Goal: Task Accomplishment & Management: Complete application form

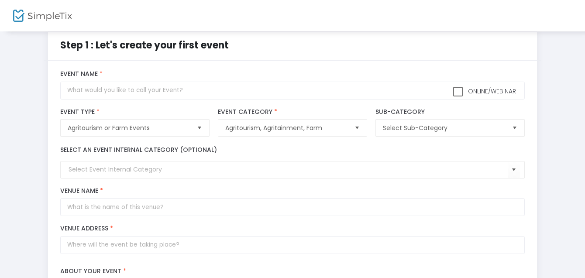
scroll to position [14, 0]
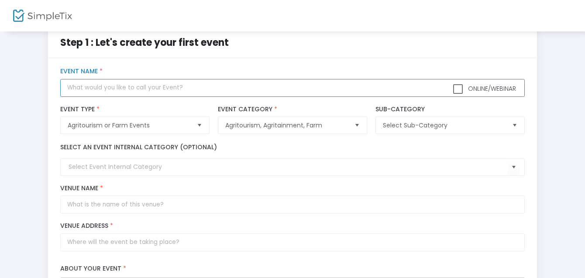
click at [209, 88] on input "text" at bounding box center [292, 88] width 464 height 18
type input "Coffee & Crafts on the Farm"
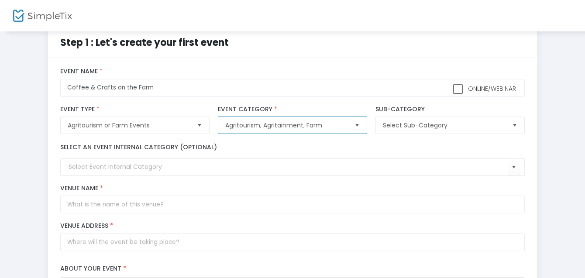
click at [297, 125] on span "Agritourism, Agritainment, Farm" at bounding box center [286, 125] width 122 height 9
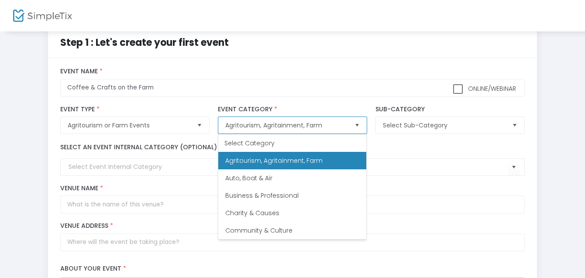
click at [298, 166] on li "Agritourism, Agritainment, Farm" at bounding box center [292, 160] width 148 height 17
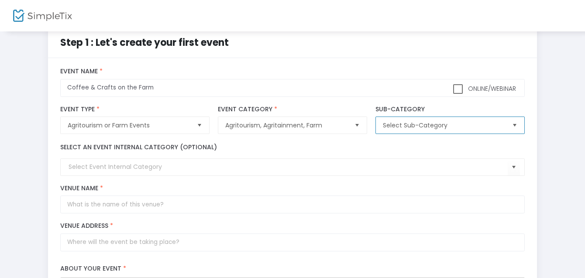
click at [430, 119] on span "Select Sub-Category" at bounding box center [443, 125] width 129 height 17
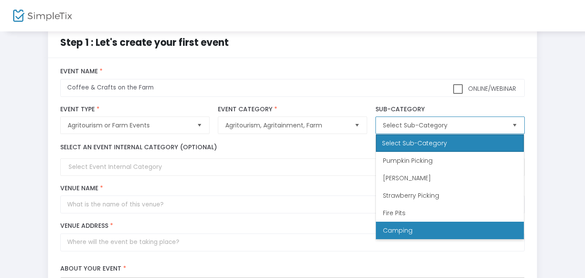
scroll to position [17, 0]
click at [402, 230] on li "Other" at bounding box center [450, 230] width 148 height 17
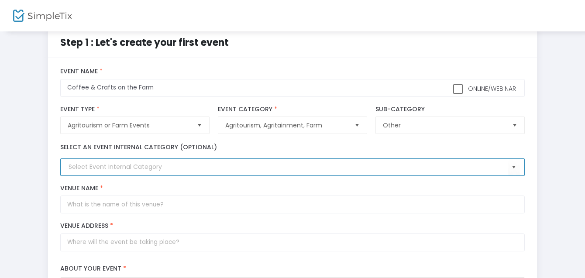
click at [157, 164] on input at bounding box center [288, 166] width 439 height 9
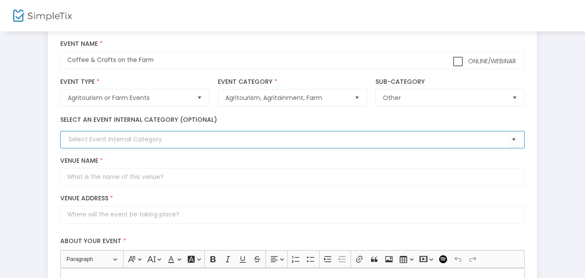
scroll to position [51, 0]
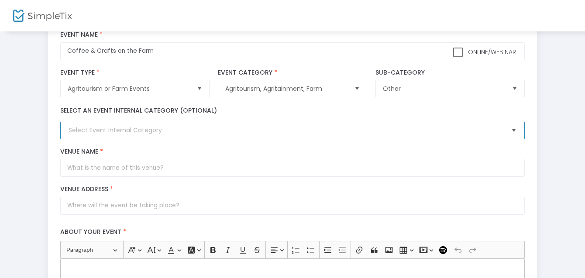
click at [510, 130] on span "Select" at bounding box center [514, 131] width 14 height 14
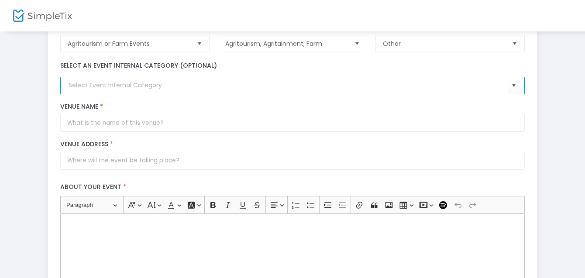
scroll to position [97, 0]
click at [122, 82] on input at bounding box center [288, 84] width 439 height 9
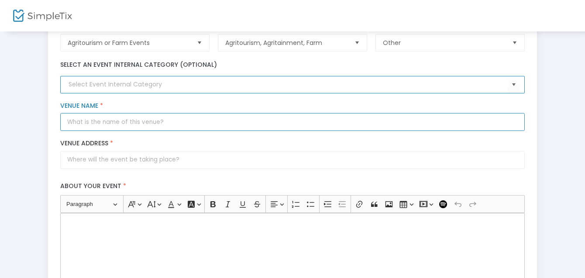
click at [142, 123] on input "Venue Name *" at bounding box center [292, 122] width 464 height 18
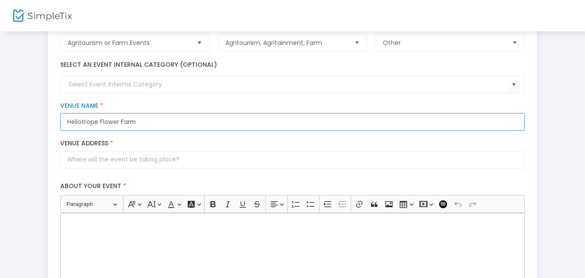
type input "Heliotrope Flower Farm"
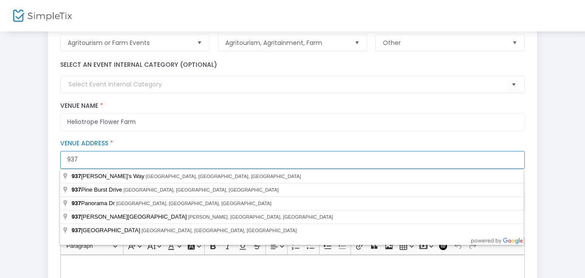
type input "[STREET_ADDRESS]"
type input "[PERSON_NAME]"
type input "75452"
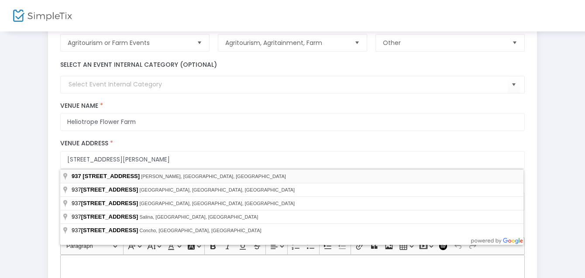
type input "[STREET_ADDRESS]"
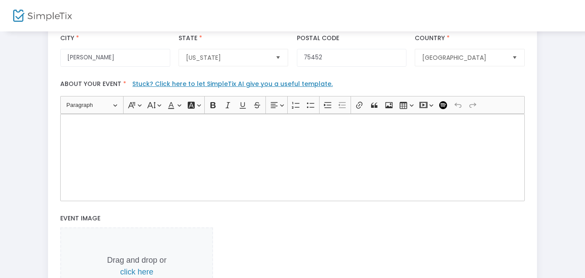
scroll to position [243, 0]
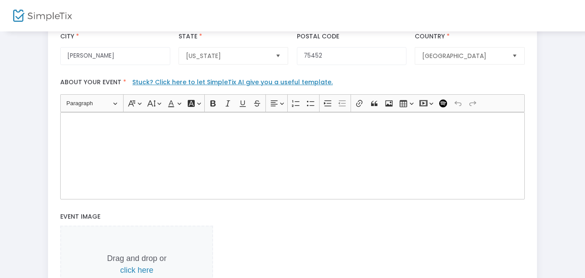
click at [137, 146] on div "Rich Text Editor, main" at bounding box center [292, 155] width 464 height 87
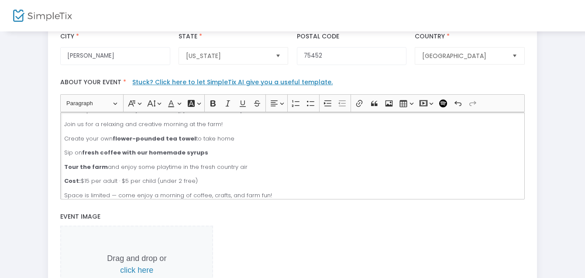
scroll to position [0, 0]
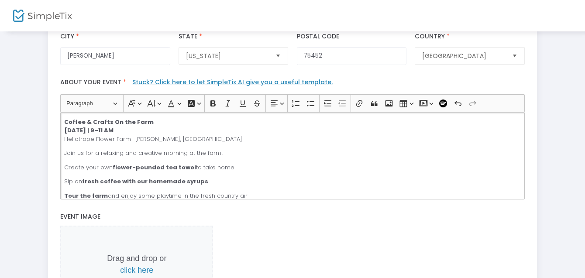
click at [181, 140] on p "Coffee & Crafts On the Farm [DATE] | 9–11 AM [GEOGRAPHIC_DATA] · [PERSON_NAME],…" at bounding box center [292, 131] width 457 height 26
click at [229, 152] on p "Join us for a relaxing and creative morning at the farm!" at bounding box center [292, 153] width 457 height 9
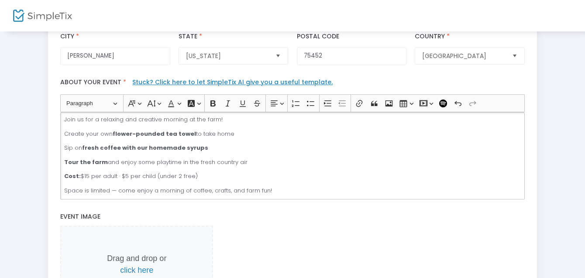
scroll to position [34, 0]
drag, startPoint x: 251, startPoint y: 162, endPoint x: 62, endPoint y: 135, distance: 190.2
click at [62, 135] on div "Coffee & Crafts On the Farm [DATE] | 9–11 AM [GEOGRAPHIC_DATA] · [PERSON_NAME],…" at bounding box center [292, 155] width 464 height 87
click at [312, 106] on icon "Editor toolbar" at bounding box center [311, 103] width 9 height 9
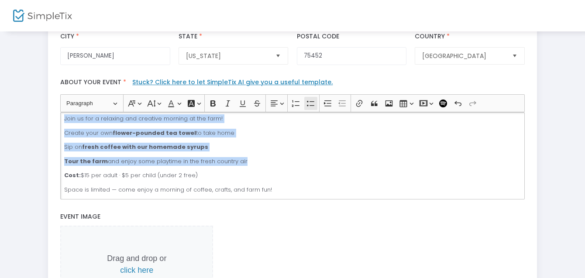
scroll to position [23, 0]
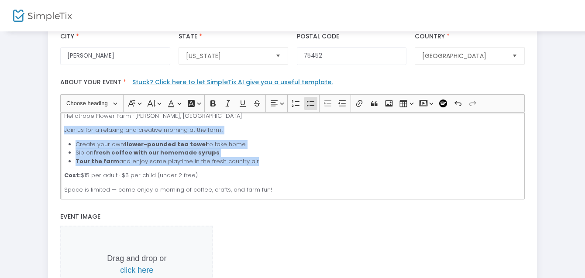
click at [289, 141] on li "Create your own flower-pounded tea towel to take home" at bounding box center [298, 144] width 445 height 9
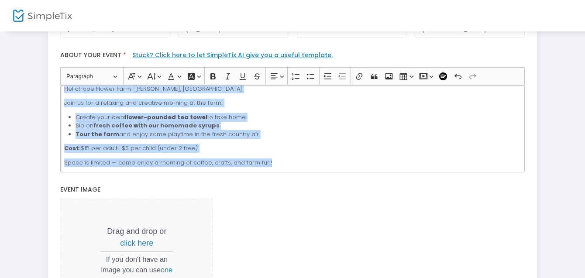
scroll to position [0, 0]
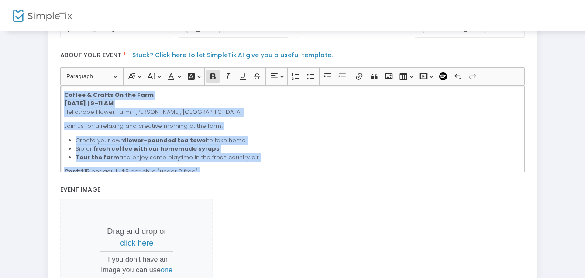
drag, startPoint x: 275, startPoint y: 163, endPoint x: 42, endPoint y: 77, distance: 247.7
click at [42, 77] on div "Step 1 : Let's create your first event title : Coffee & Crafts on the Farm Vali…" at bounding box center [292, 75] width 559 height 603
click at [136, 73] on icon "Editor toolbar" at bounding box center [132, 76] width 9 height 9
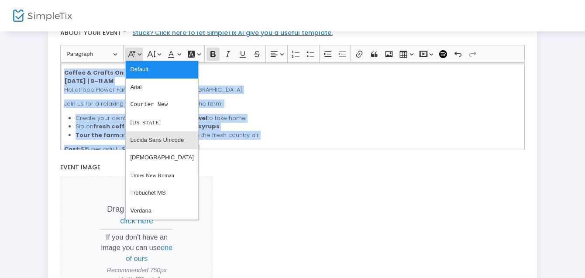
scroll to position [293, 0]
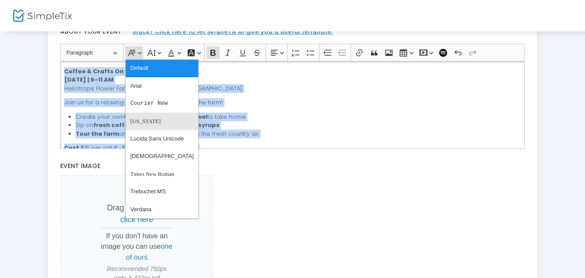
click at [148, 124] on span "[US_STATE]" at bounding box center [145, 121] width 31 height 13
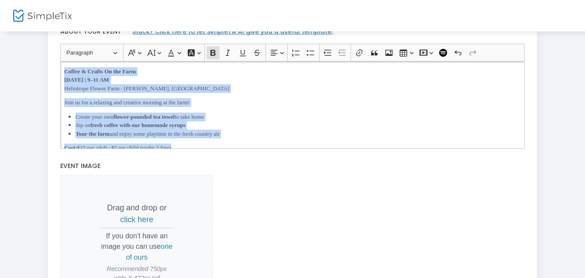
click at [188, 108] on div "Coffee & Crafts On the Farm [DATE] | 9–11 AM [GEOGRAPHIC_DATA] · [PERSON_NAME],…" at bounding box center [292, 105] width 464 height 87
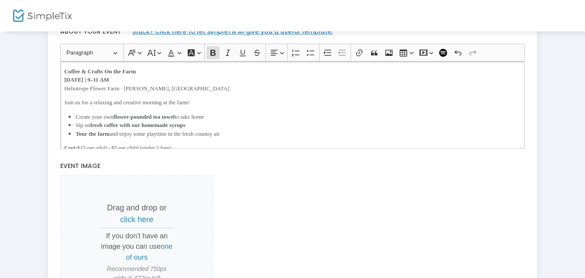
drag, startPoint x: 166, startPoint y: 77, endPoint x: 60, endPoint y: 72, distance: 105.8
click at [60, 72] on div "Coffee & Crafts On the Farm [DATE] | 9–11 AM [GEOGRAPHIC_DATA] · [PERSON_NAME],…" at bounding box center [292, 105] width 464 height 87
click at [168, 89] on p "Coffee & Crafts On the Farm [DATE] | 9–11 AM [GEOGRAPHIC_DATA] · [PERSON_NAME],…" at bounding box center [292, 80] width 457 height 26
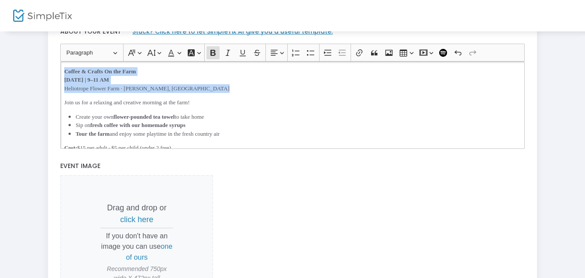
drag, startPoint x: 168, startPoint y: 89, endPoint x: 69, endPoint y: 64, distance: 101.8
click at [69, 64] on div "Coffee & Crafts On the Farm [DATE] | 9–11 AM [GEOGRAPHIC_DATA] · [PERSON_NAME],…" at bounding box center [292, 105] width 464 height 87
click at [94, 56] on span "Paragraph" at bounding box center [88, 53] width 45 height 10
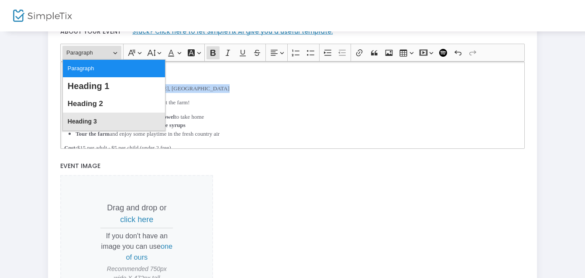
click at [92, 121] on span "Heading 3" at bounding box center [82, 121] width 29 height 13
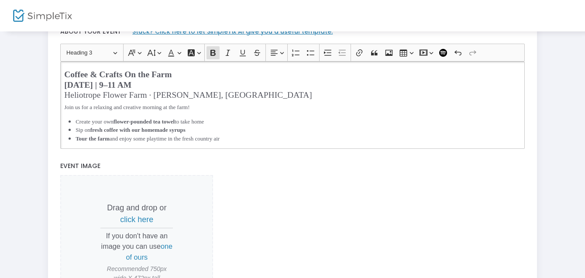
click at [216, 97] on h4 "Coffee & Crafts On the Farm [DATE] | 9–11 AM [GEOGRAPHIC_DATA] · [PERSON_NAME],…" at bounding box center [292, 84] width 457 height 31
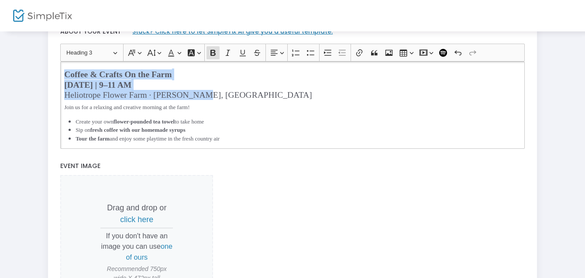
drag, startPoint x: 216, startPoint y: 94, endPoint x: 63, endPoint y: 68, distance: 155.4
click at [63, 68] on div "Coffee & Crafts On the Farm [DATE] | 9–11 AM [GEOGRAPHIC_DATA] · [PERSON_NAME],…" at bounding box center [292, 105] width 464 height 87
click at [94, 53] on span "Heading 3" at bounding box center [88, 53] width 45 height 10
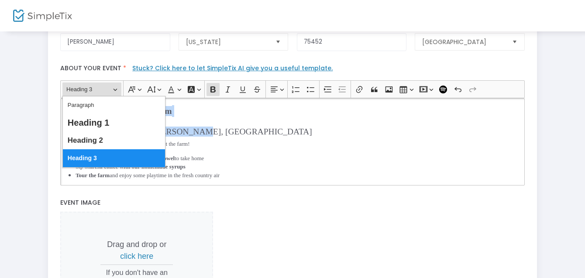
scroll to position [246, 0]
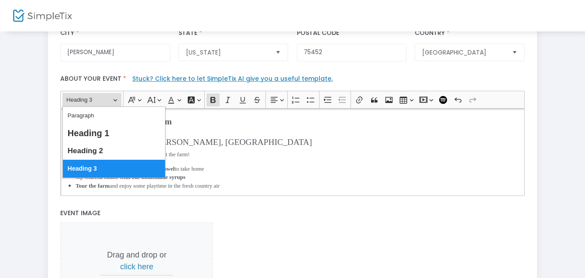
click at [240, 197] on div "About your event * Stuck? Click here to let SimpleTix AI give you a useful temp…" at bounding box center [292, 133] width 473 height 135
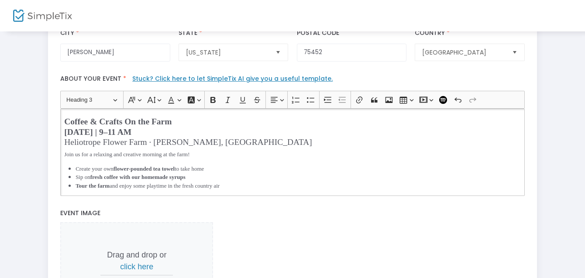
click at [217, 142] on h4 "Coffee & Crafts On the Farm [DATE] | 9–11 AM [GEOGRAPHIC_DATA] · [PERSON_NAME],…" at bounding box center [292, 132] width 457 height 31
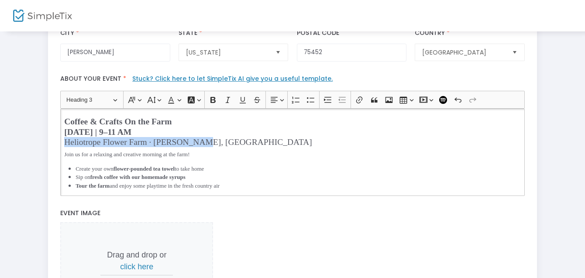
drag, startPoint x: 217, startPoint y: 142, endPoint x: 62, endPoint y: 143, distance: 155.5
click at [62, 143] on div "Coffee & Crafts On the Farm [DATE] | 9–11 AM [GEOGRAPHIC_DATA] · [PERSON_NAME],…" at bounding box center [292, 152] width 464 height 87
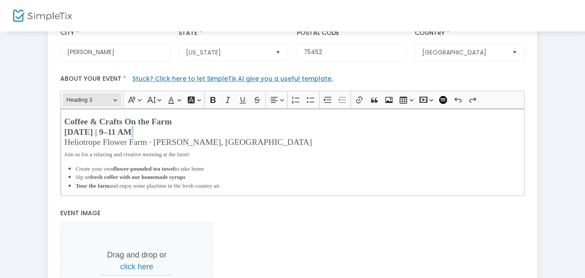
click at [110, 99] on span "Heading 3" at bounding box center [88, 100] width 45 height 10
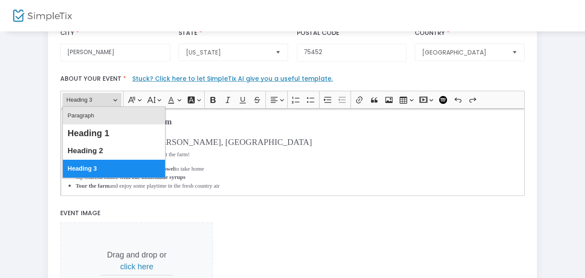
click at [94, 110] on button "Paragraph" at bounding box center [114, 115] width 102 height 17
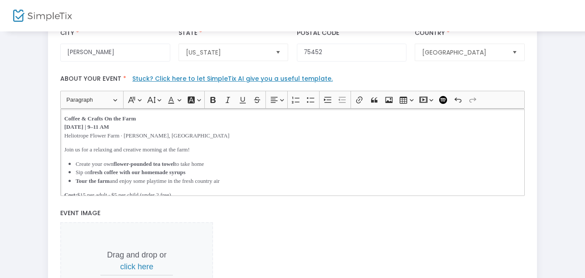
click at [197, 144] on div "Coffee & Crafts On the Farm [DATE] | 9–11 AM [GEOGRAPHIC_DATA] · [PERSON_NAME],…" at bounding box center [292, 152] width 464 height 87
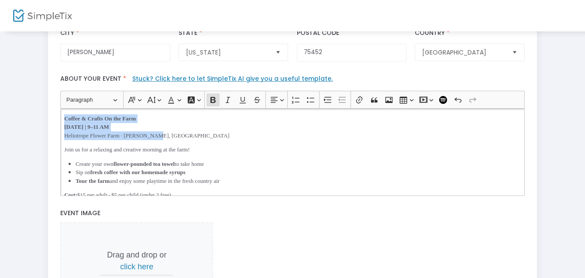
drag, startPoint x: 165, startPoint y: 136, endPoint x: 57, endPoint y: 117, distance: 109.6
click at [57, 117] on div "Heading Paragraph Paragraph Heading 1 Heading 2 Heading 3 Font Family Font Fami…" at bounding box center [292, 143] width 473 height 105
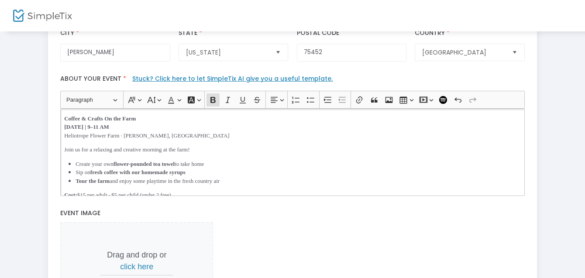
click at [250, 148] on p "Join us for a relaxing and creative morning at the farm!" at bounding box center [292, 149] width 457 height 9
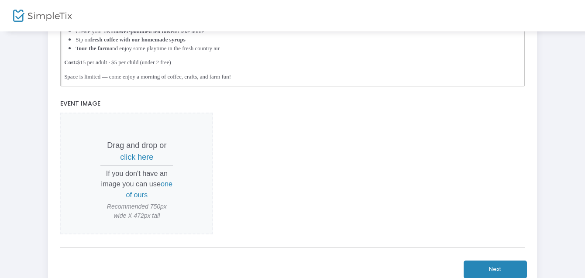
scroll to position [363, 0]
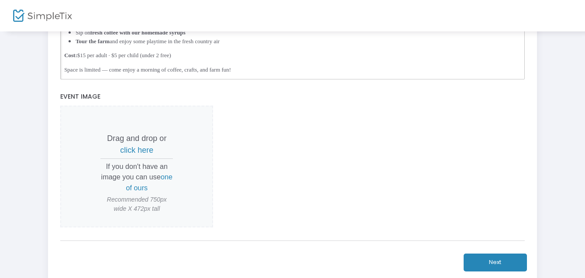
click at [138, 190] on span "one of ours" at bounding box center [149, 182] width 47 height 18
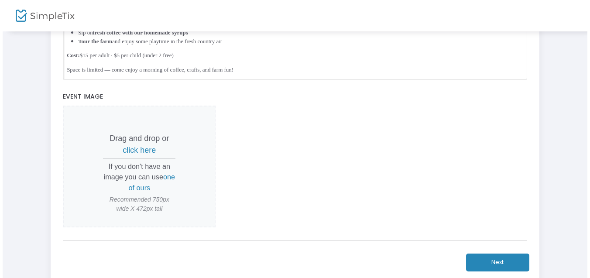
scroll to position [0, 0]
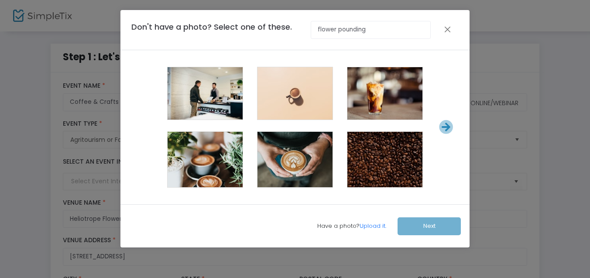
type input "flower pounding"
